Goal: Task Accomplishment & Management: Complete application form

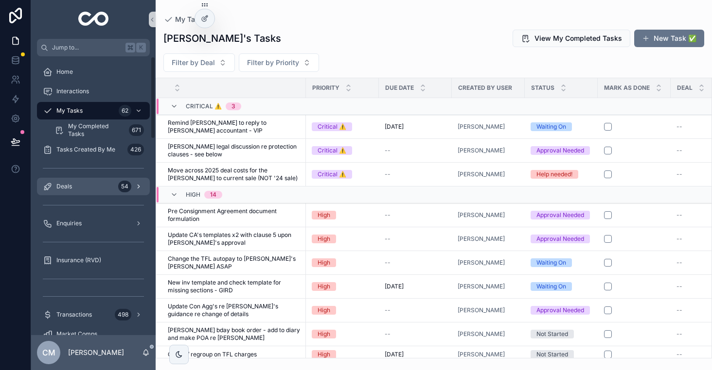
click at [93, 183] on div "Deals 54" at bounding box center [93, 187] width 101 height 16
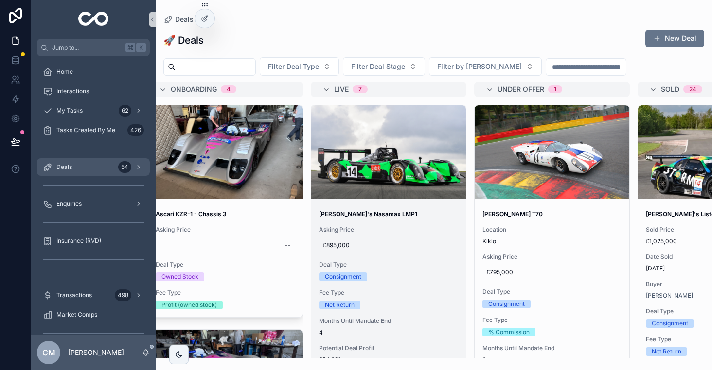
scroll to position [0, 428]
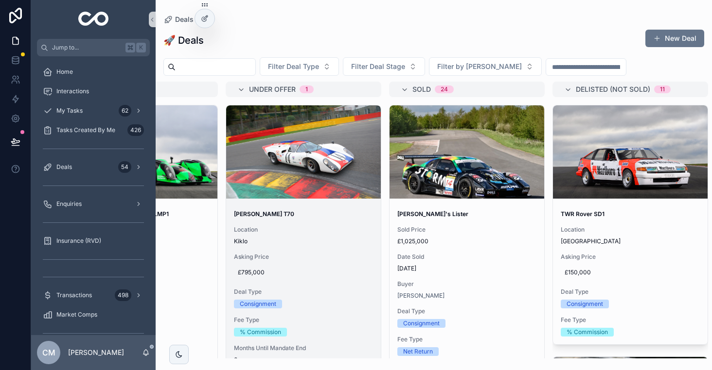
click at [348, 233] on span "Location" at bounding box center [303, 230] width 139 height 8
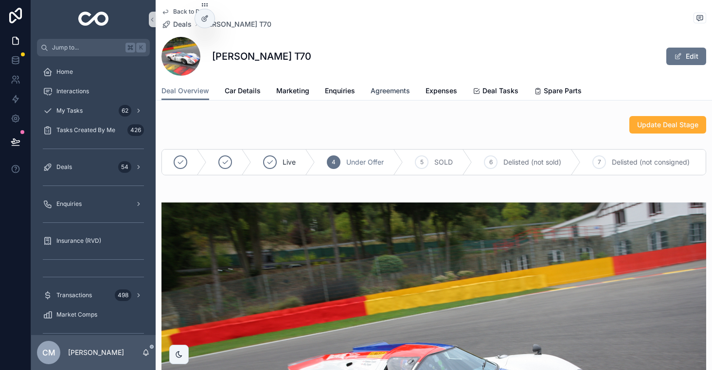
click at [386, 90] on span "Agreements" at bounding box center [389, 91] width 39 height 10
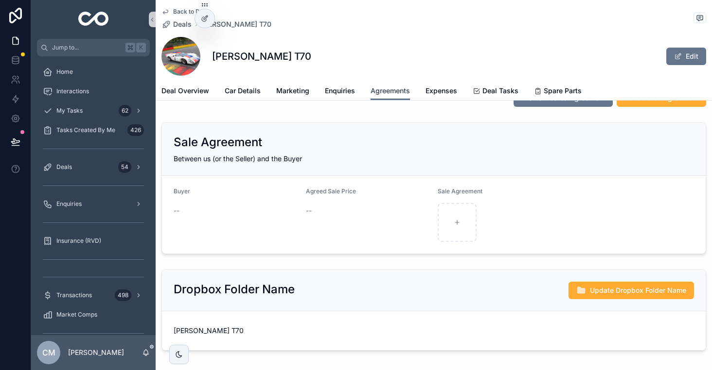
scroll to position [296, 0]
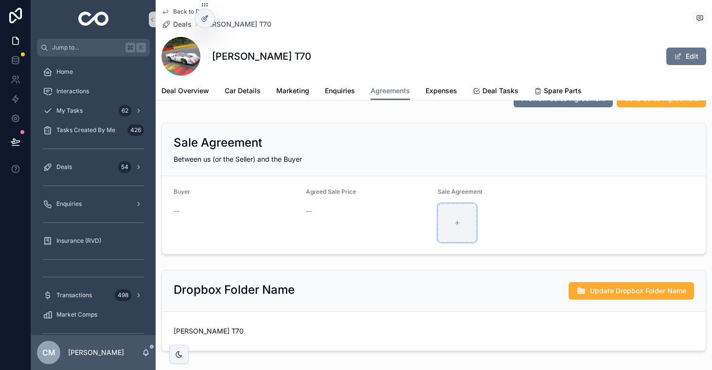
click at [473, 220] on div "scrollable content" at bounding box center [457, 223] width 39 height 39
type input "**********"
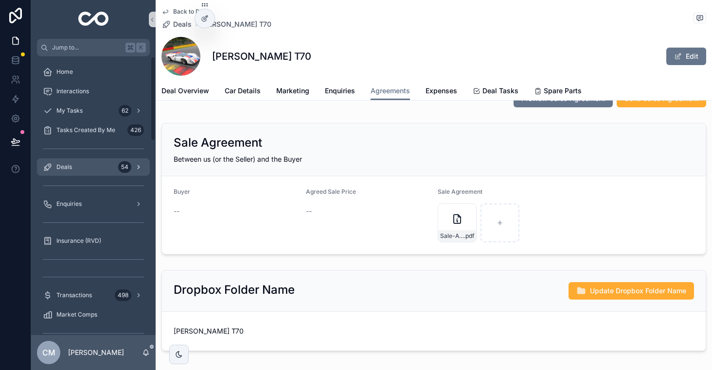
click at [85, 172] on div "Deals 54" at bounding box center [93, 167] width 101 height 16
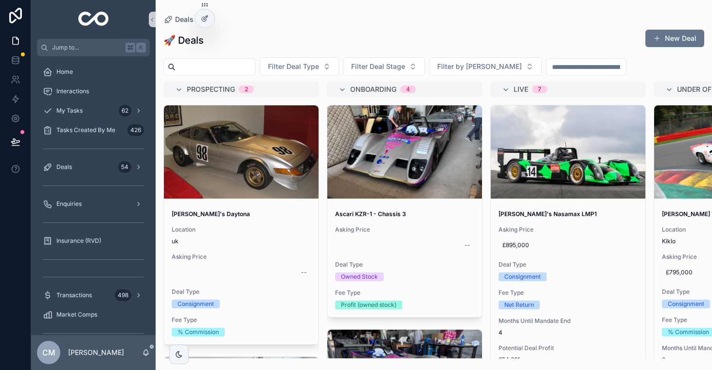
click at [227, 65] on input "scrollable content" at bounding box center [216, 67] width 80 height 14
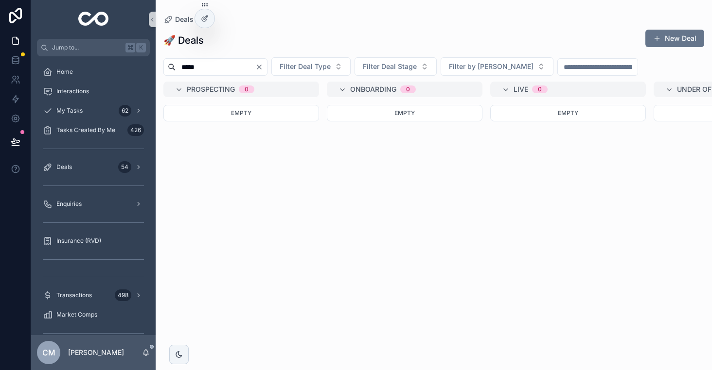
click at [230, 71] on input "*****" at bounding box center [216, 67] width 80 height 14
type input "*"
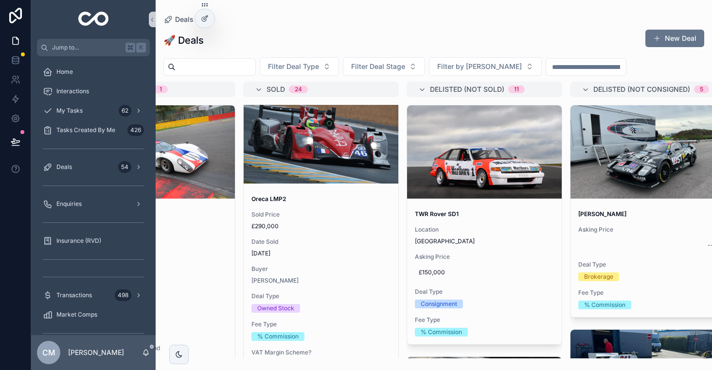
scroll to position [1017, 0]
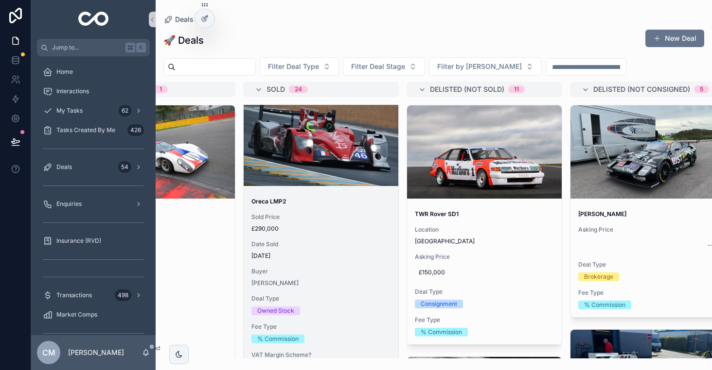
click at [315, 255] on span "[DATE]" at bounding box center [320, 256] width 139 height 8
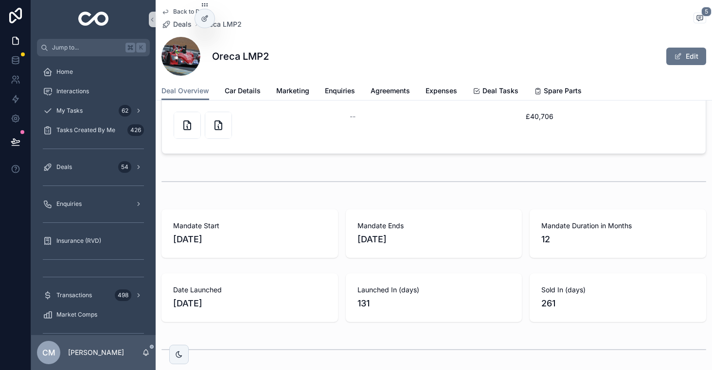
scroll to position [1350, 0]
click at [181, 129] on icon "scrollable content" at bounding box center [187, 125] width 12 height 12
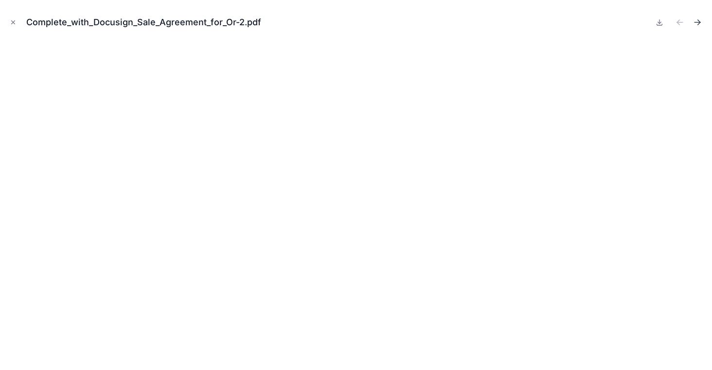
click at [700, 21] on icon "Next file" at bounding box center [697, 23] width 10 height 10
click at [13, 20] on icon "Close modal" at bounding box center [13, 22] width 7 height 7
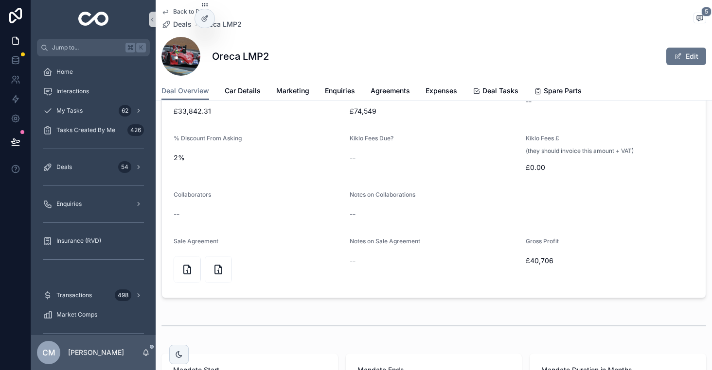
scroll to position [1175, 0]
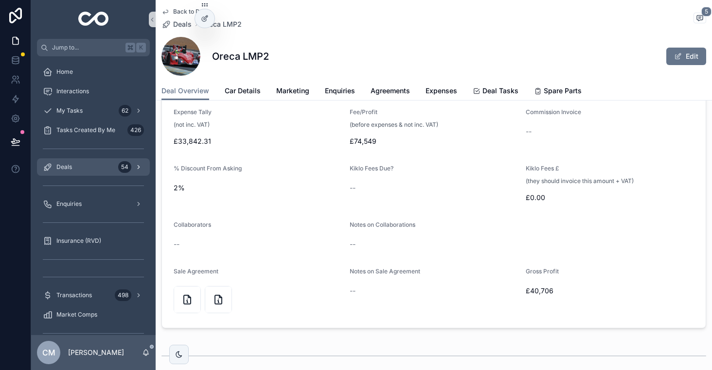
click at [84, 158] on link "Deals 54" at bounding box center [93, 167] width 113 height 18
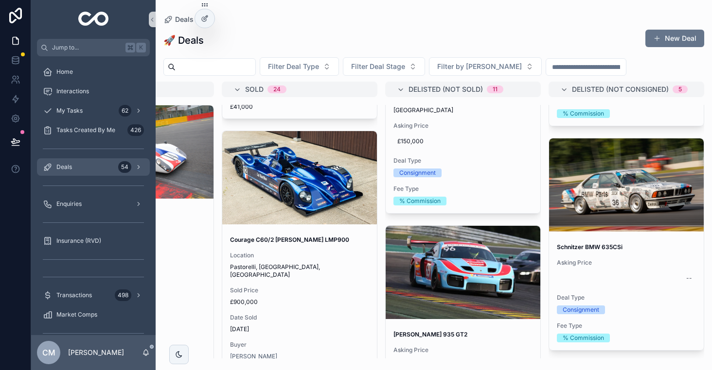
scroll to position [2704, 0]
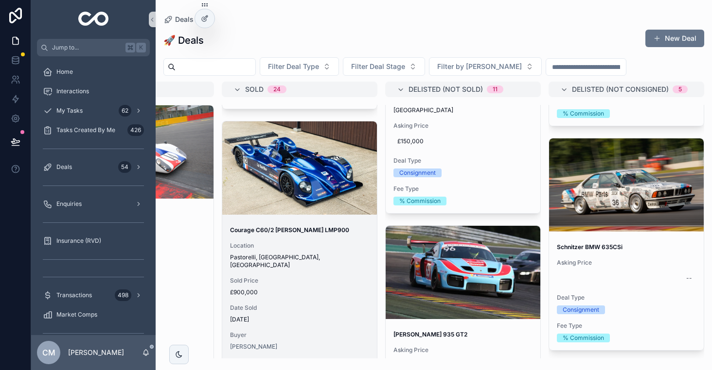
click at [318, 253] on div "Location Pastorelli, [GEOGRAPHIC_DATA], [GEOGRAPHIC_DATA]" at bounding box center [299, 255] width 139 height 27
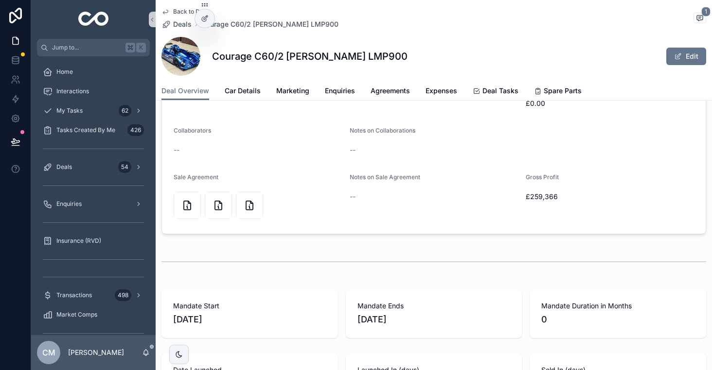
scroll to position [1293, 0]
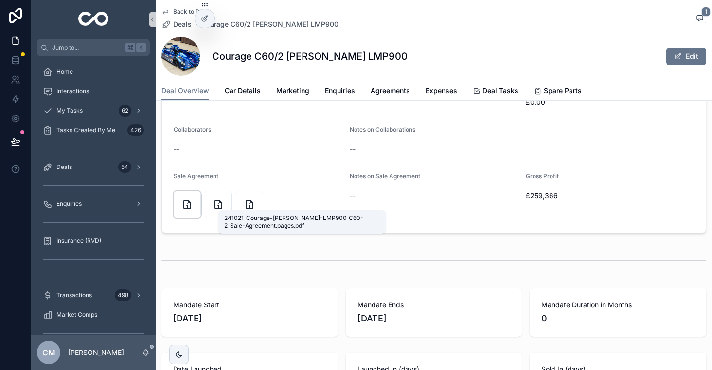
click at [184, 205] on icon "scrollable content" at bounding box center [187, 204] width 7 height 9
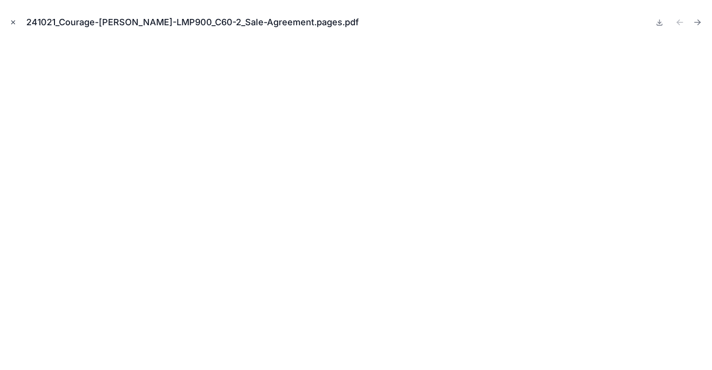
click at [12, 22] on icon "Close modal" at bounding box center [13, 22] width 7 height 7
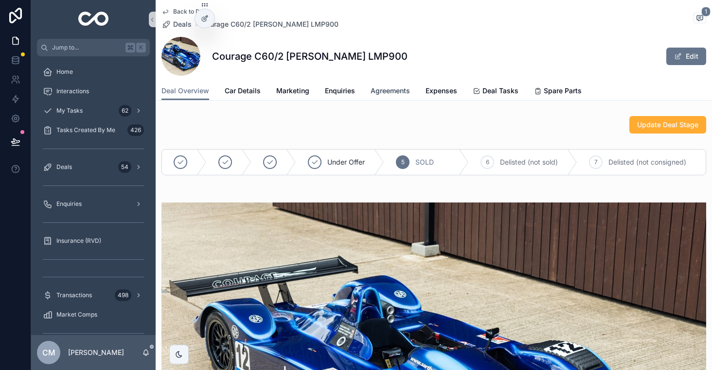
click at [398, 93] on span "Agreements" at bounding box center [389, 91] width 39 height 10
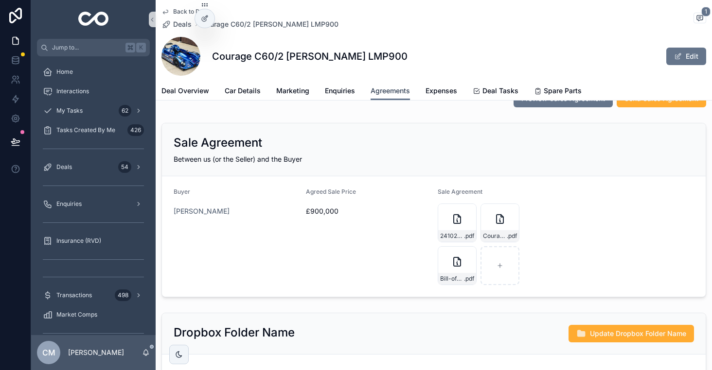
scroll to position [167, 0]
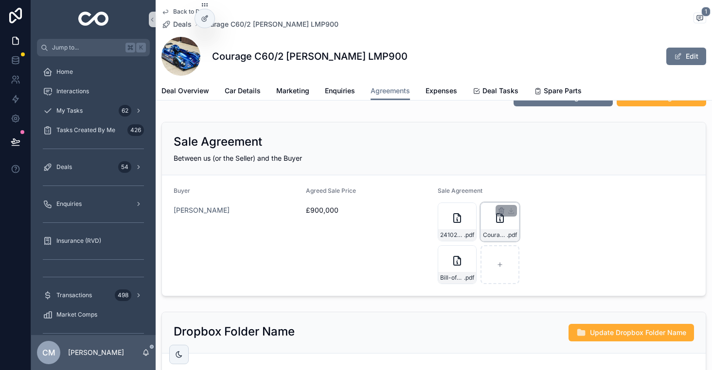
click at [494, 222] on icon "scrollable content" at bounding box center [500, 218] width 12 height 12
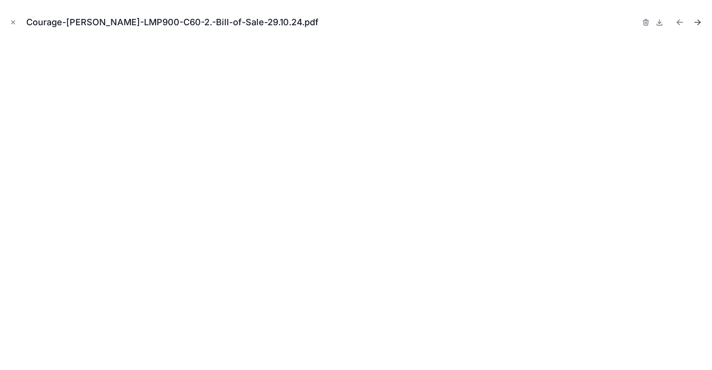
click at [695, 22] on icon "Next file" at bounding box center [697, 22] width 6 height 0
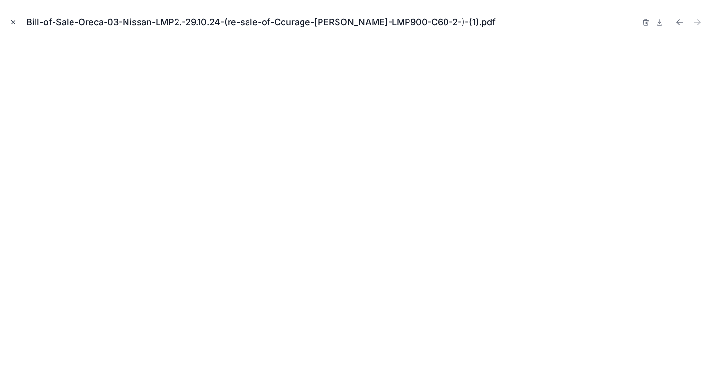
click at [12, 23] on icon "Close modal" at bounding box center [13, 22] width 3 height 3
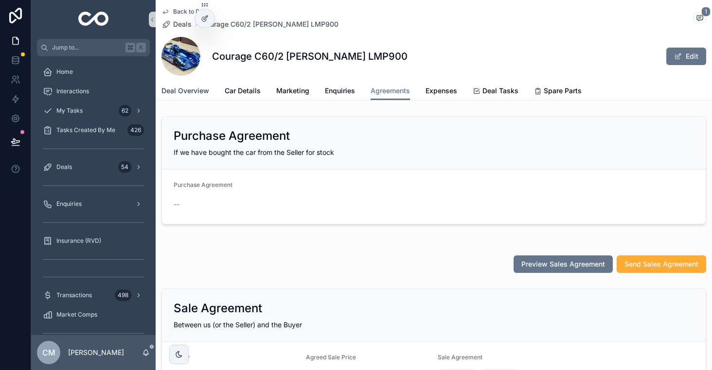
click at [202, 87] on span "Deal Overview" at bounding box center [185, 91] width 48 height 10
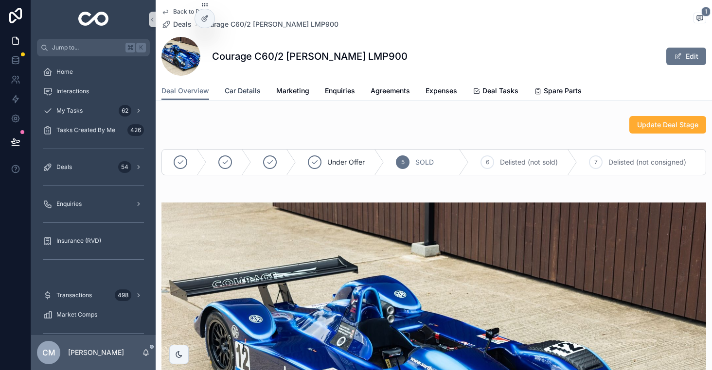
click at [252, 95] on span "Car Details" at bounding box center [243, 91] width 36 height 10
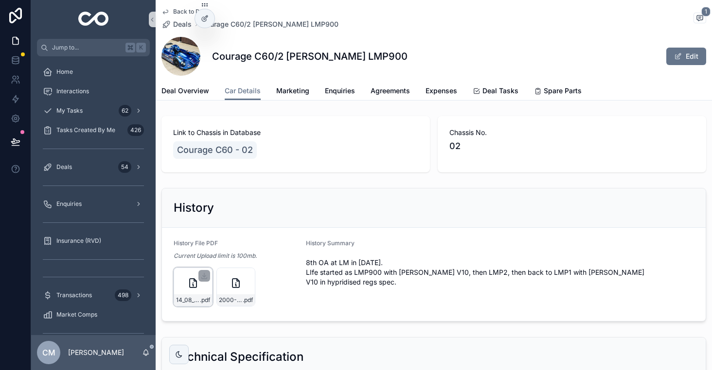
click at [186, 293] on div "14_08_24_2000-Courage-C60_V1 .pdf" at bounding box center [193, 287] width 39 height 39
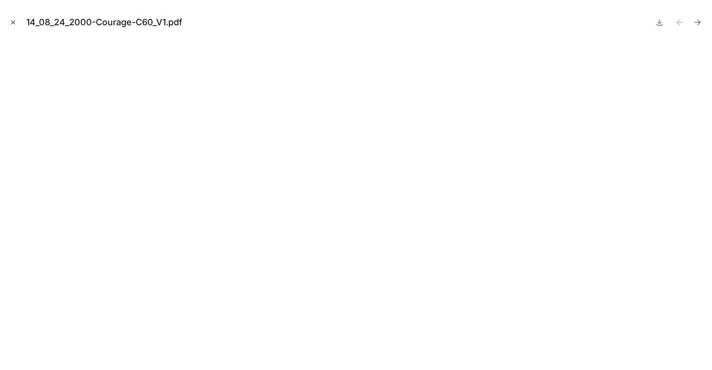
click at [12, 23] on icon "Close modal" at bounding box center [13, 22] width 3 height 3
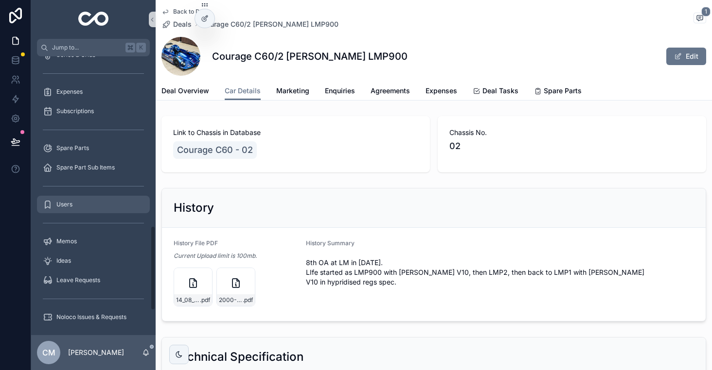
scroll to position [560, 0]
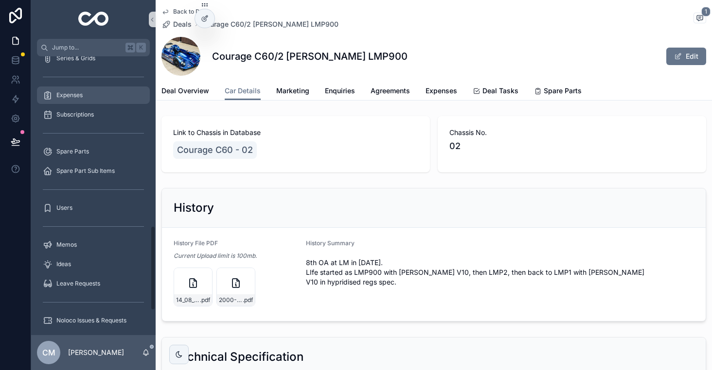
click at [72, 95] on span "Expenses" at bounding box center [69, 95] width 26 height 8
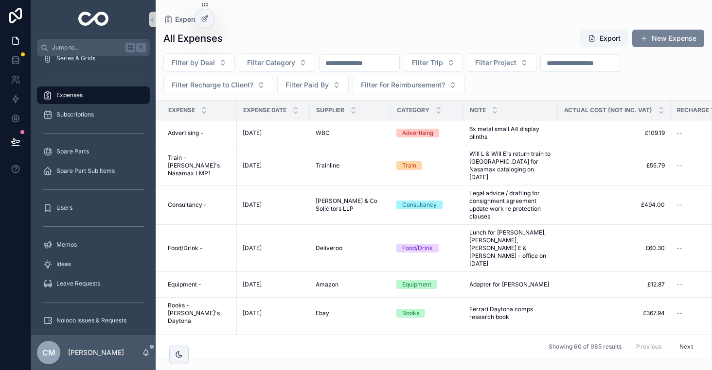
click at [663, 37] on button "New Expense" at bounding box center [668, 39] width 72 height 18
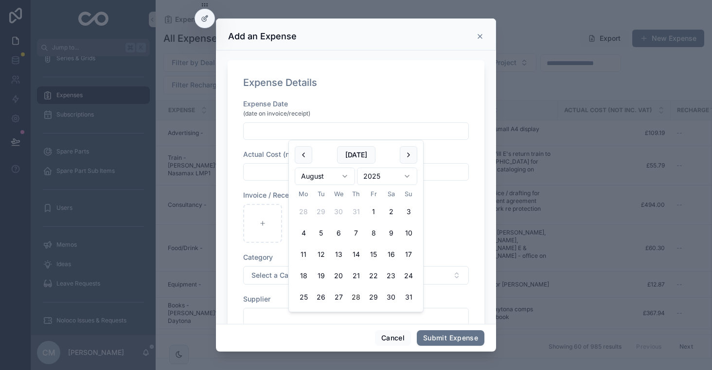
click at [274, 135] on input "scrollable content" at bounding box center [356, 131] width 225 height 14
click at [352, 151] on button "[DATE]" at bounding box center [356, 155] width 38 height 18
type input "**********"
click at [270, 181] on div "**********" at bounding box center [356, 342] width 226 height 487
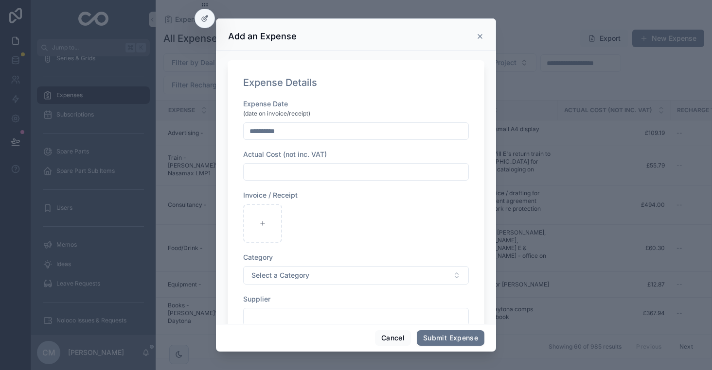
click at [270, 172] on input "scrollable content" at bounding box center [356, 172] width 225 height 14
type input "*****"
click at [261, 231] on div "scrollable content" at bounding box center [262, 223] width 39 height 39
type input "**********"
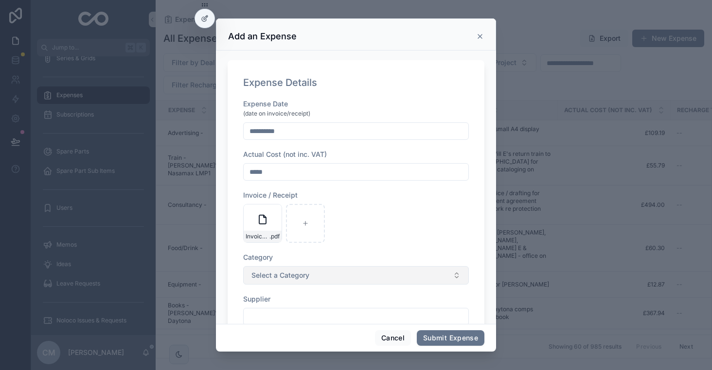
click at [280, 268] on button "Select a Category" at bounding box center [356, 275] width 226 height 18
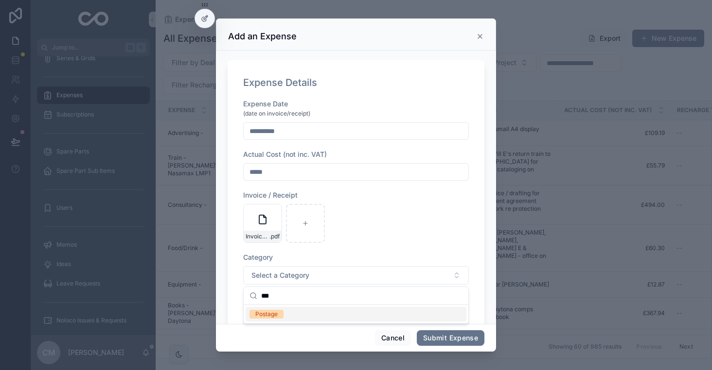
type input "***"
click at [269, 317] on div "Postage" at bounding box center [266, 314] width 22 height 9
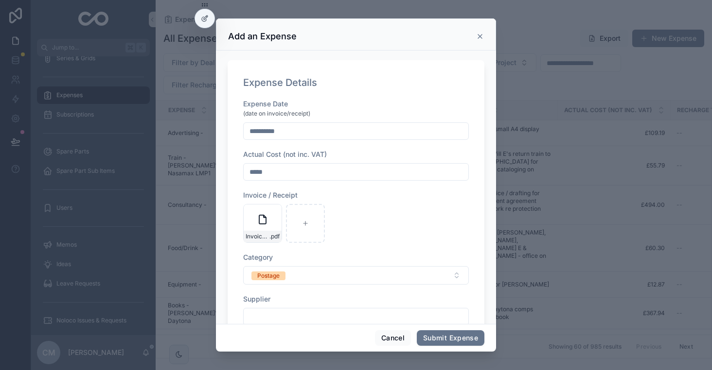
click at [278, 312] on input "scrollable content" at bounding box center [356, 317] width 225 height 14
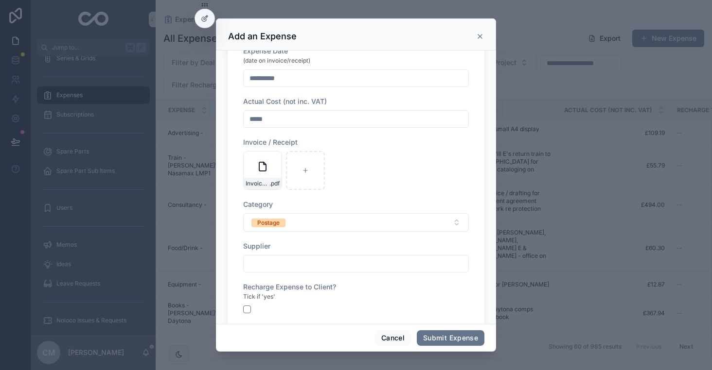
scroll to position [58, 0]
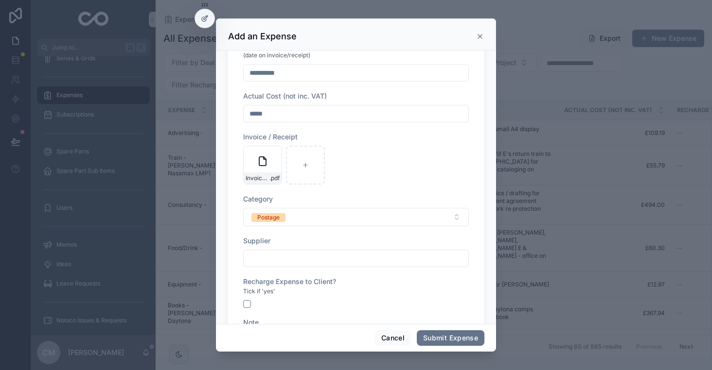
click at [263, 260] on input "scrollable content" at bounding box center [356, 259] width 225 height 14
type input "*"
type input "**********"
click at [389, 285] on div "Recharge Expense to Client?" at bounding box center [356, 282] width 226 height 10
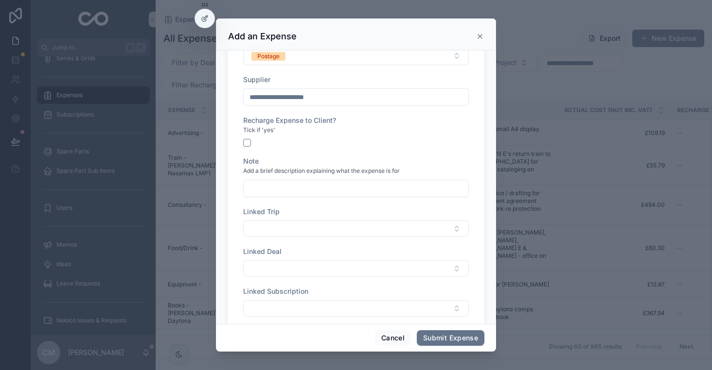
scroll to position [220, 0]
click at [272, 187] on input "scrollable content" at bounding box center [356, 188] width 225 height 14
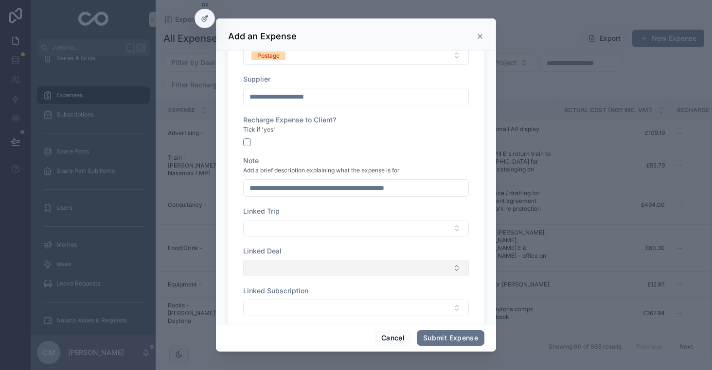
type input "**********"
click at [273, 263] on button "Select Button" at bounding box center [356, 268] width 226 height 17
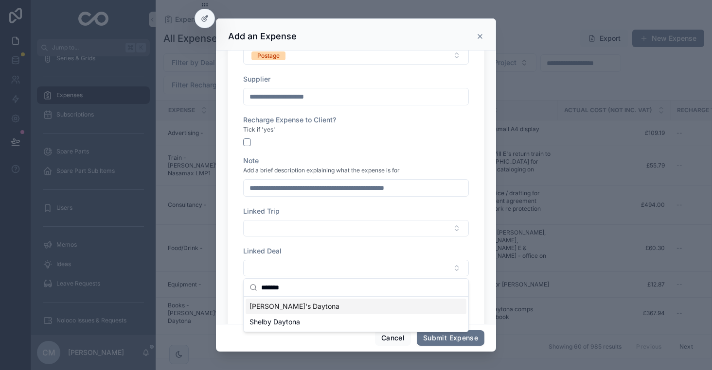
type input "*******"
click at [295, 303] on span "[PERSON_NAME]'s Daytona" at bounding box center [294, 307] width 90 height 10
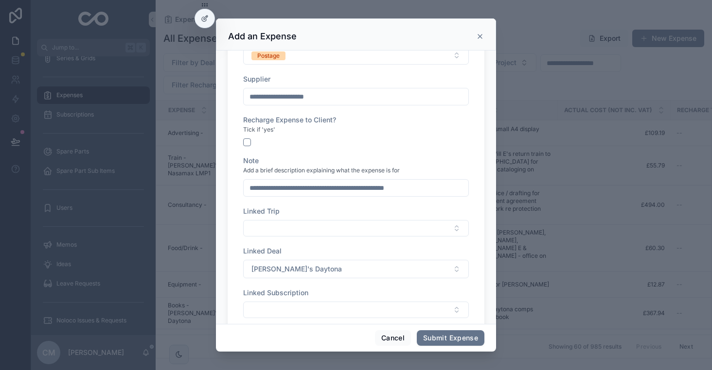
click at [308, 248] on div "Linked Deal" at bounding box center [356, 251] width 226 height 10
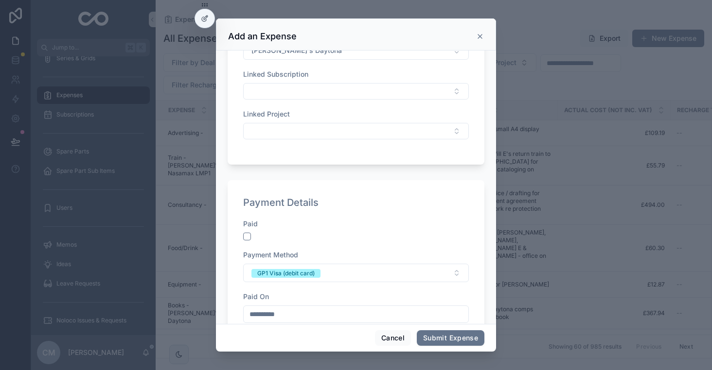
scroll to position [496, 0]
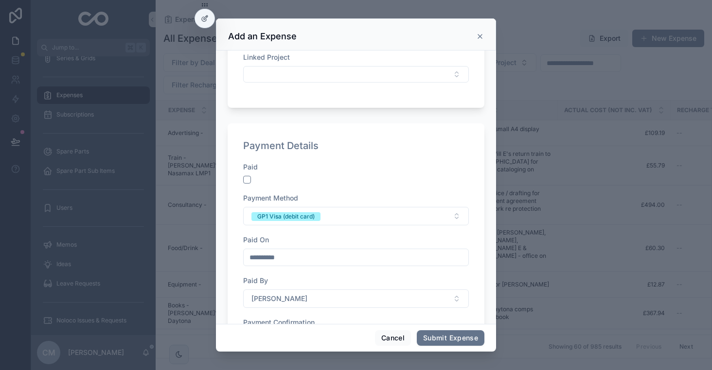
click at [250, 184] on div "**********" at bounding box center [356, 286] width 226 height 249
click at [249, 181] on button "scrollable content" at bounding box center [247, 180] width 8 height 8
click at [272, 214] on div "GP1 Visa (debit card)" at bounding box center [285, 216] width 57 height 9
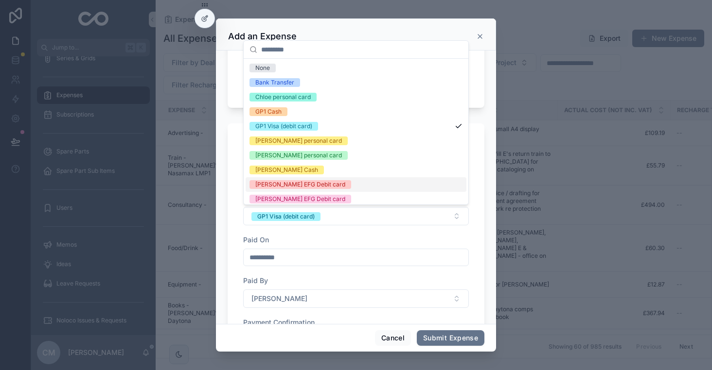
scroll to position [4, 0]
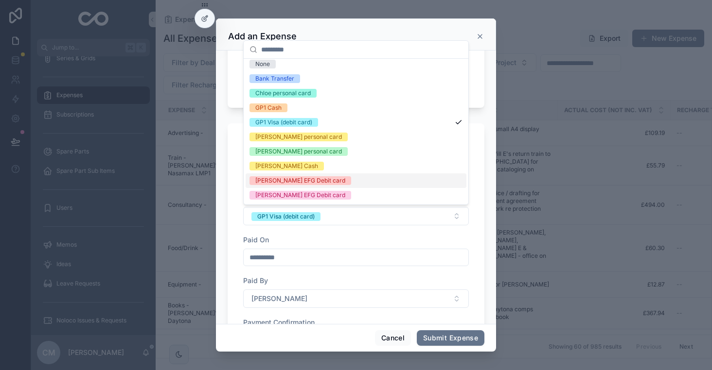
click at [300, 177] on div "[PERSON_NAME] EFG Debit card" at bounding box center [300, 180] width 90 height 9
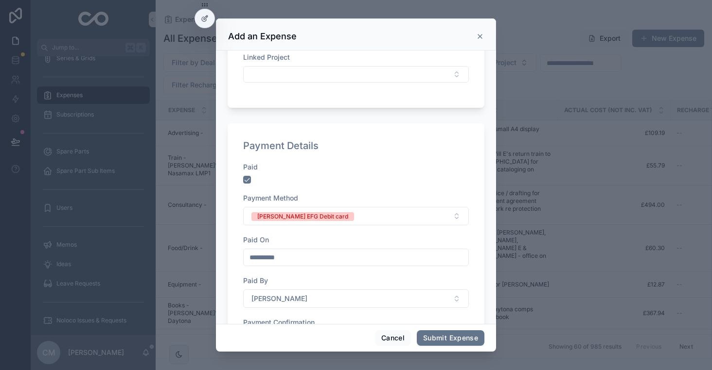
click at [335, 238] on div "Paid On" at bounding box center [356, 240] width 226 height 10
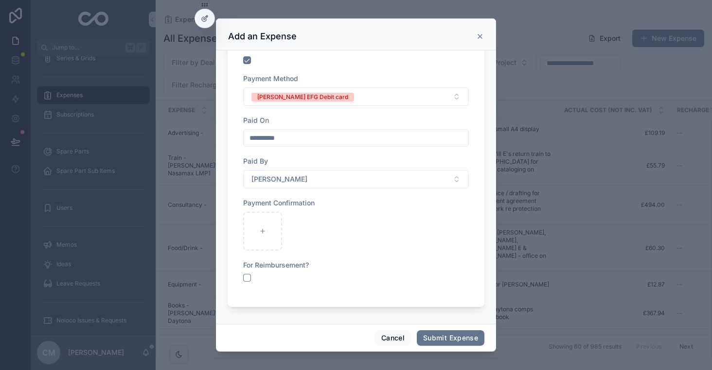
scroll to position [615, 0]
click at [424, 339] on button "Submit Expense" at bounding box center [451, 339] width 68 height 16
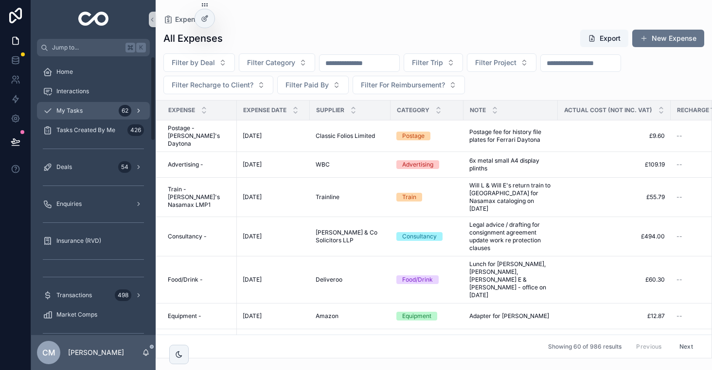
click at [76, 105] on div "My Tasks 62" at bounding box center [93, 111] width 101 height 16
